Goal: Task Accomplishment & Management: Use online tool/utility

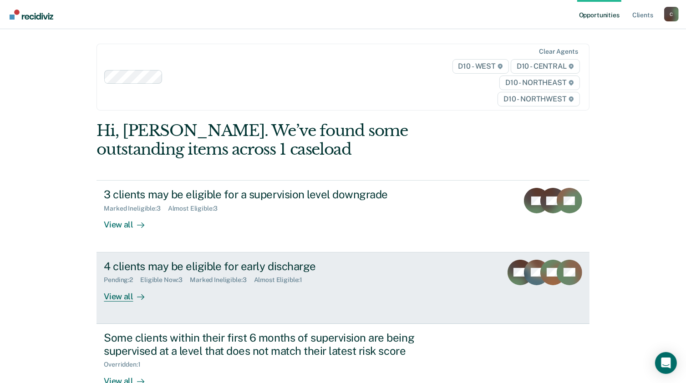
click at [119, 295] on div "View all" at bounding box center [129, 293] width 51 height 18
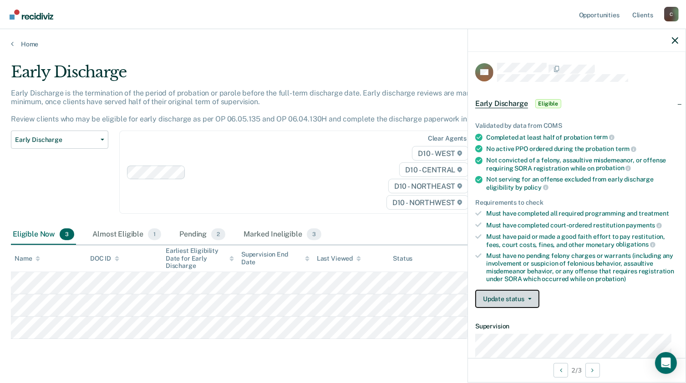
click at [515, 293] on button "Update status" at bounding box center [507, 299] width 64 height 18
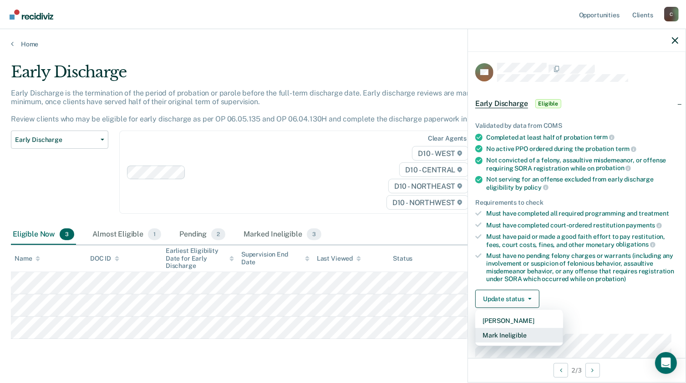
click at [503, 335] on button "Mark Ineligible" at bounding box center [519, 335] width 88 height 15
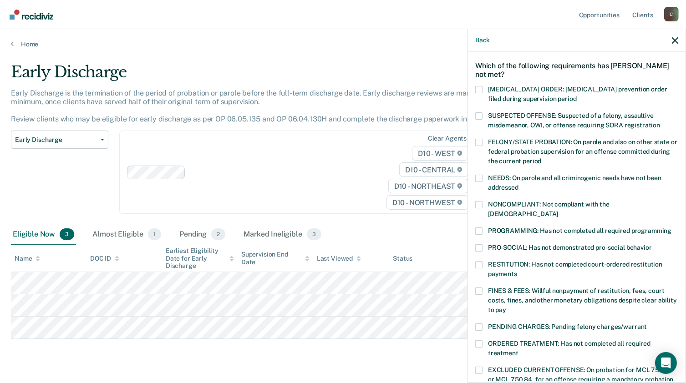
scroll to position [137, 0]
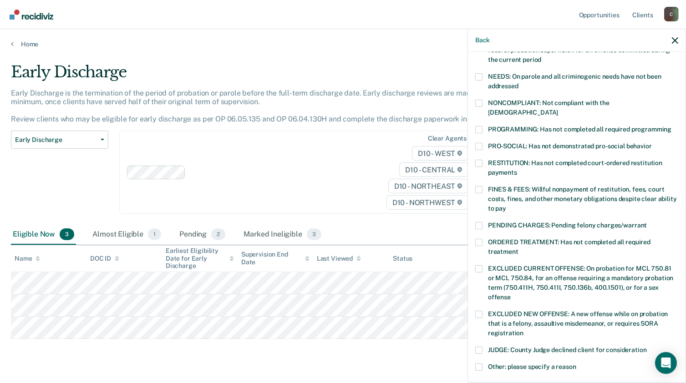
click at [479, 186] on span at bounding box center [478, 189] width 7 height 7
click at [506, 205] on input "FINES & FEES: Willful nonpayment of restitution, fees, court costs, fines, and …" at bounding box center [506, 205] width 0 height 0
click at [485, 126] on label "PROGRAMMING: Has not completed all required programming" at bounding box center [576, 131] width 203 height 10
click at [672, 126] on input "PROGRAMMING: Has not completed all required programming" at bounding box center [672, 126] width 0 height 0
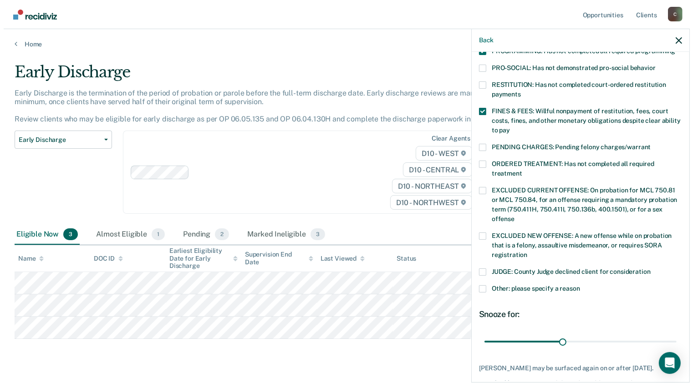
scroll to position [253, 0]
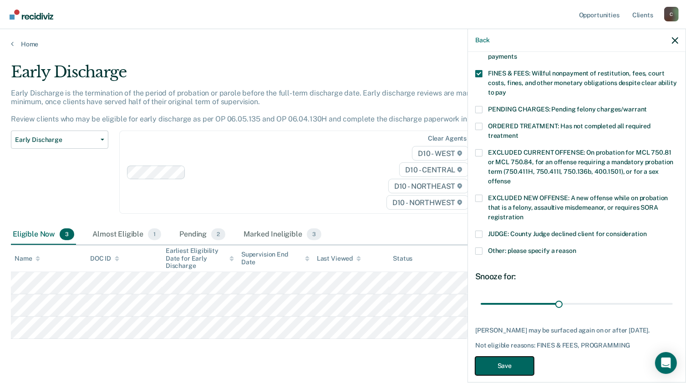
click at [516, 357] on button "Save" at bounding box center [504, 366] width 59 height 19
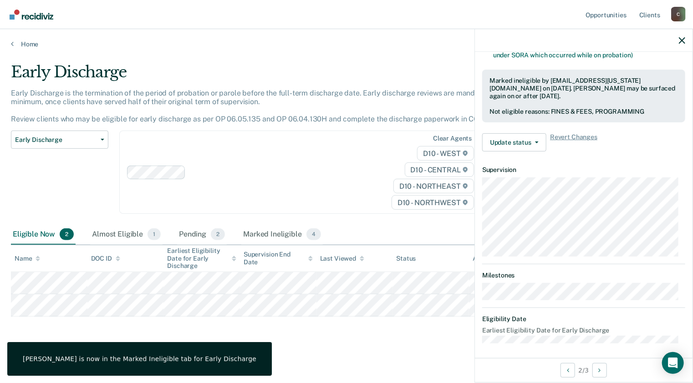
scroll to position [148, 0]
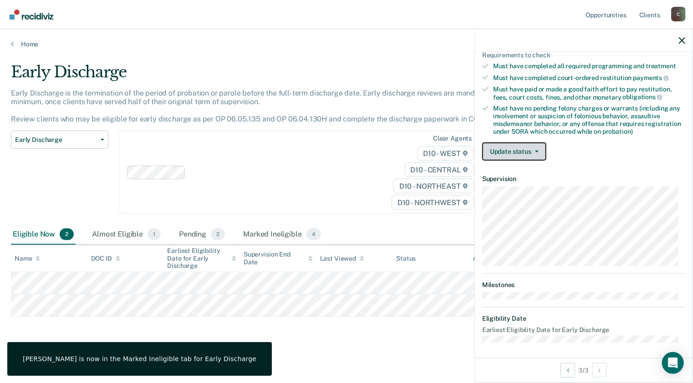
click at [513, 154] on button "Update status" at bounding box center [514, 152] width 64 height 18
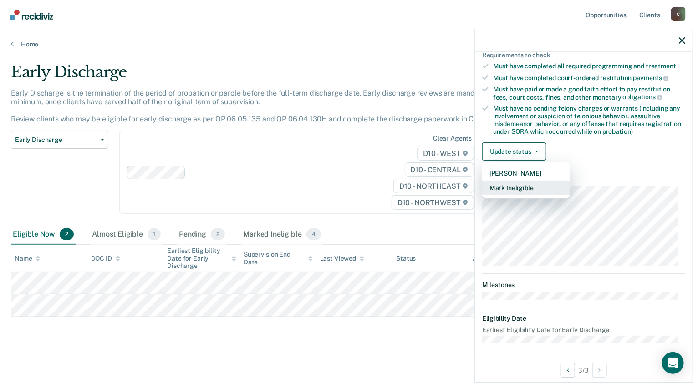
click at [508, 185] on button "Mark Ineligible" at bounding box center [526, 188] width 88 height 15
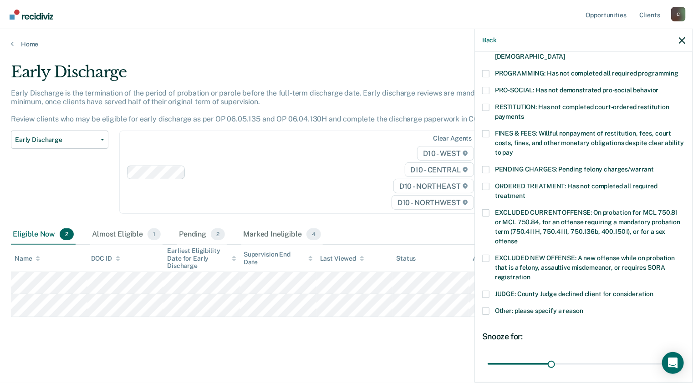
scroll to position [253, 0]
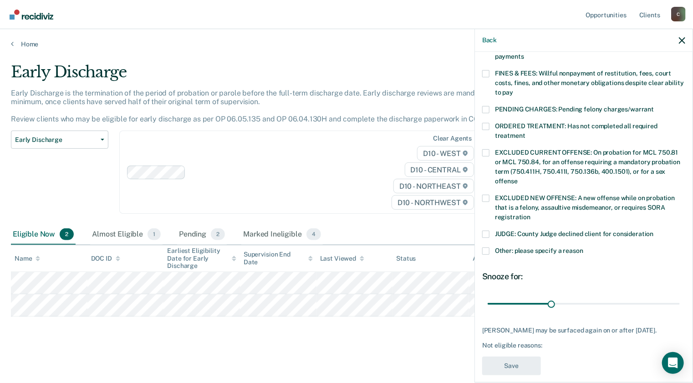
click at [491, 248] on label "Other: please specify a reason" at bounding box center [583, 253] width 203 height 10
click at [583, 248] on input "Other: please specify a reason" at bounding box center [583, 248] width 0 height 0
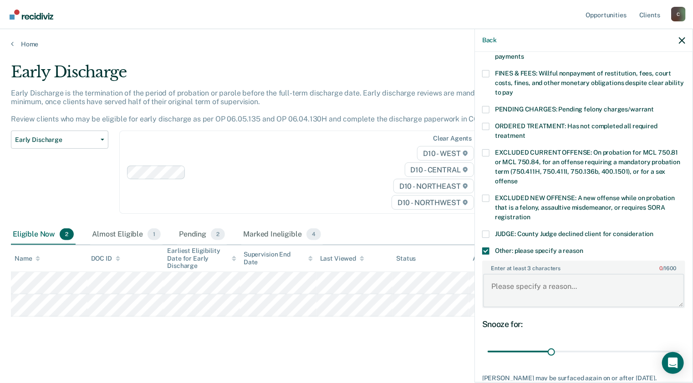
click at [523, 286] on textarea "Enter at least 3 characters 0 / 1600" at bounding box center [583, 291] width 201 height 34
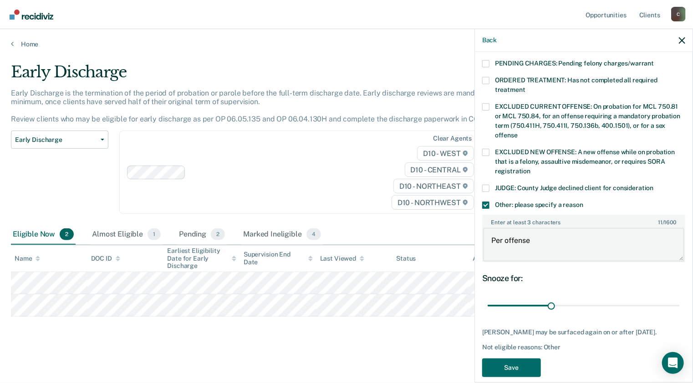
scroll to position [300, 0]
type textarea "Per offense"
click at [520, 358] on button "Save" at bounding box center [511, 367] width 59 height 19
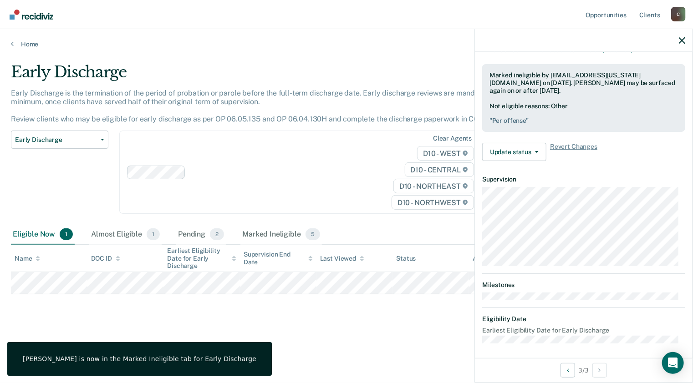
scroll to position [148, 0]
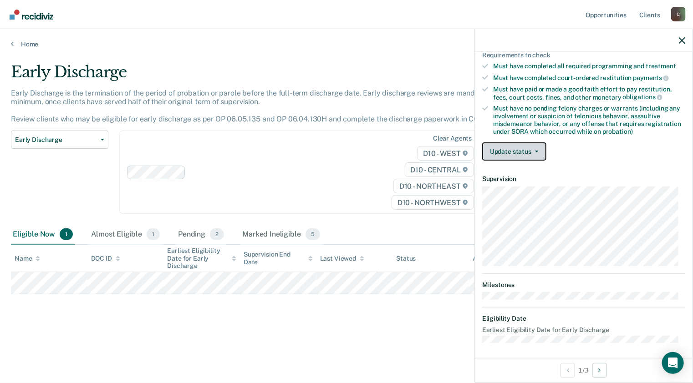
click at [513, 153] on button "Update status" at bounding box center [514, 152] width 64 height 18
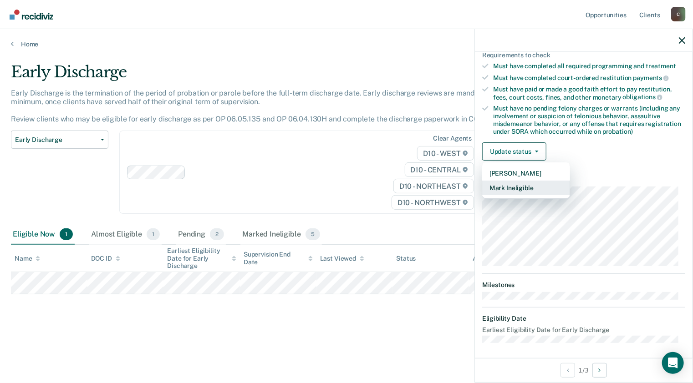
click at [521, 188] on button "Mark Ineligible" at bounding box center [526, 188] width 88 height 15
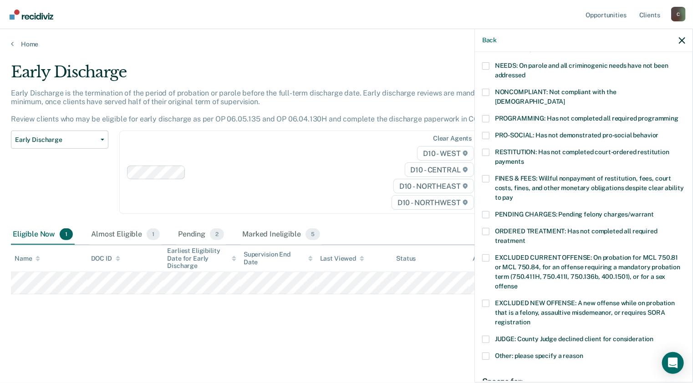
click at [492, 115] on label "PROGRAMMING: Has not completed all required programming" at bounding box center [583, 120] width 203 height 10
click at [679, 115] on input "PROGRAMMING: Has not completed all required programming" at bounding box center [679, 115] width 0 height 0
click at [486, 175] on span at bounding box center [485, 178] width 7 height 7
click at [513, 194] on input "FINES & FEES: Willful nonpayment of restitution, fees, court costs, fines, and …" at bounding box center [513, 194] width 0 height 0
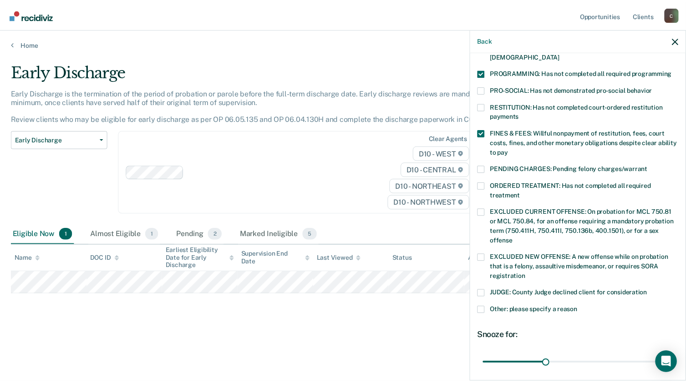
scroll to position [261, 0]
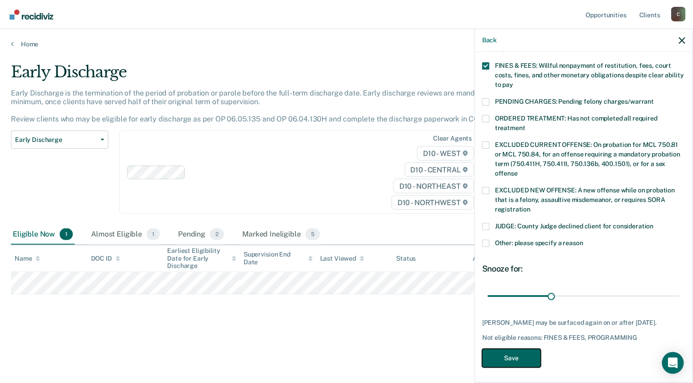
click at [512, 351] on button "Save" at bounding box center [511, 358] width 59 height 19
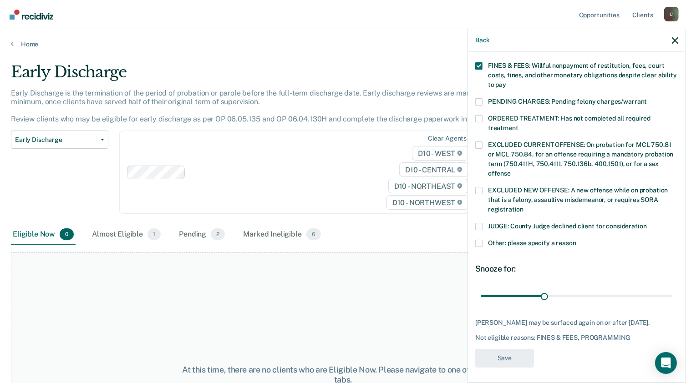
scroll to position [215, 0]
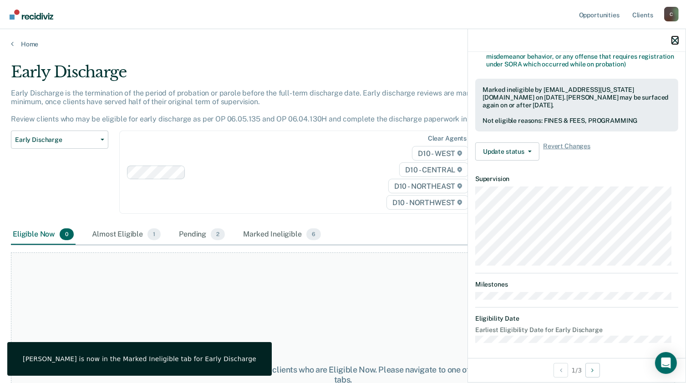
click at [674, 37] on button "button" at bounding box center [675, 40] width 6 height 8
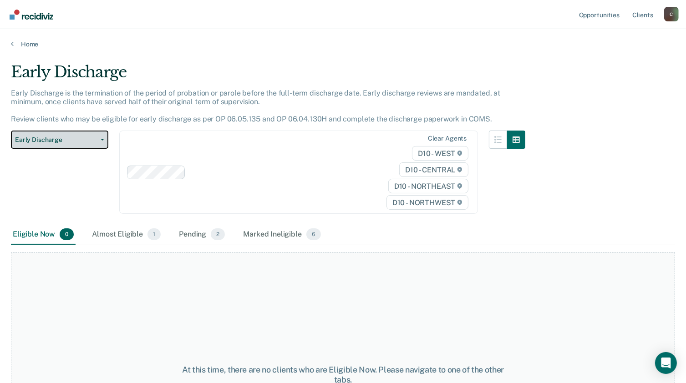
click at [84, 144] on button "Early Discharge" at bounding box center [59, 140] width 97 height 18
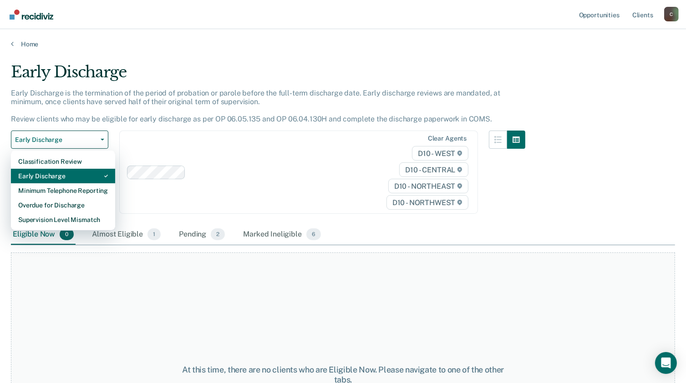
click at [83, 174] on div "Early Discharge" at bounding box center [63, 176] width 90 height 15
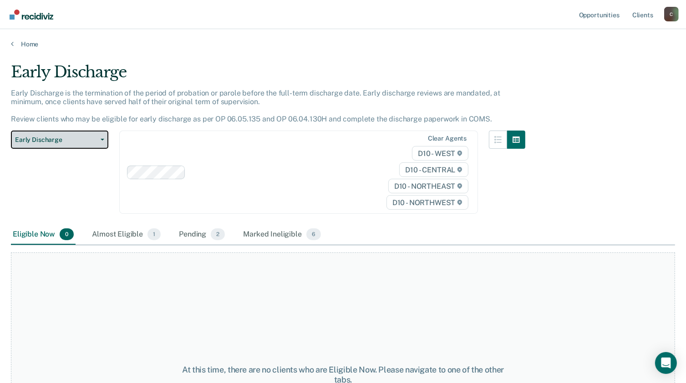
click at [87, 141] on span "Early Discharge" at bounding box center [56, 140] width 82 height 8
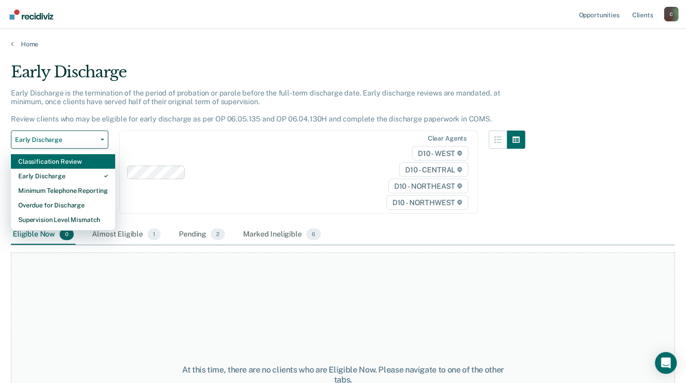
click at [86, 161] on div "Classification Review" at bounding box center [63, 161] width 90 height 15
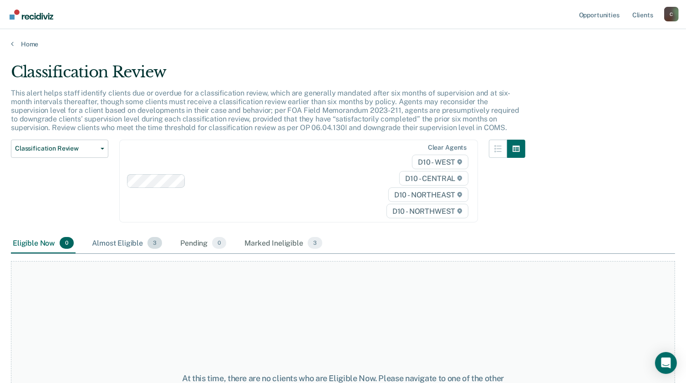
click at [138, 236] on div "Almost Eligible 3" at bounding box center [127, 244] width 74 height 20
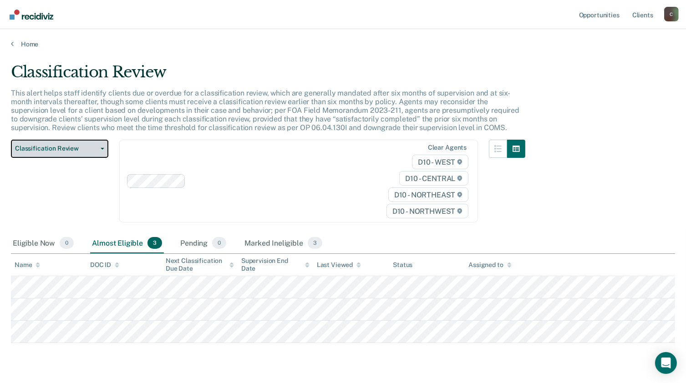
click at [93, 155] on button "Classification Review" at bounding box center [59, 149] width 97 height 18
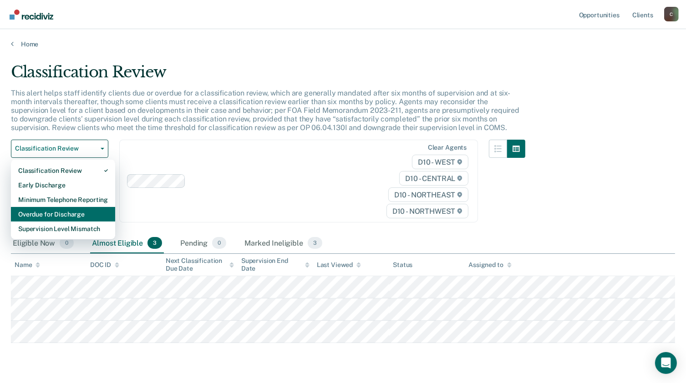
click at [85, 214] on div "Overdue for Discharge" at bounding box center [63, 214] width 90 height 15
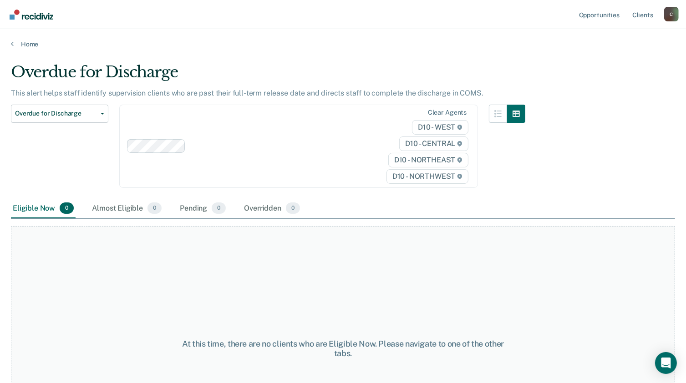
click at [82, 123] on div "Overdue for Discharge Classification Review Early Discharge Minimum Telephone R…" at bounding box center [59, 152] width 97 height 94
